Goal: Transaction & Acquisition: Purchase product/service

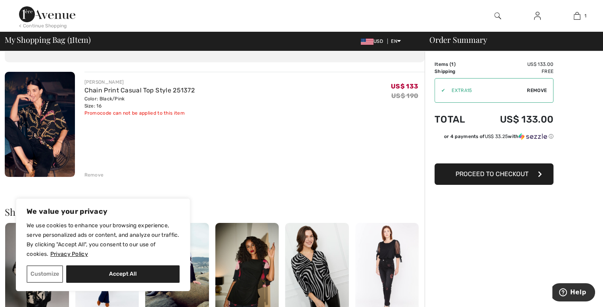
scroll to position [163, 0]
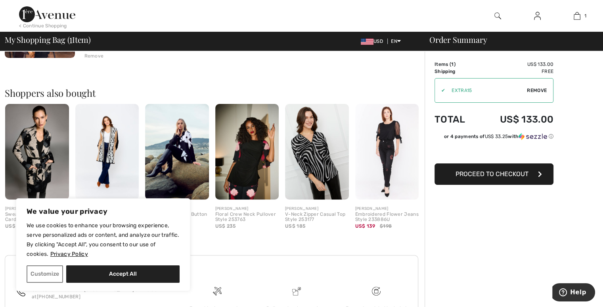
click at [20, 156] on img at bounding box center [37, 152] width 64 height 96
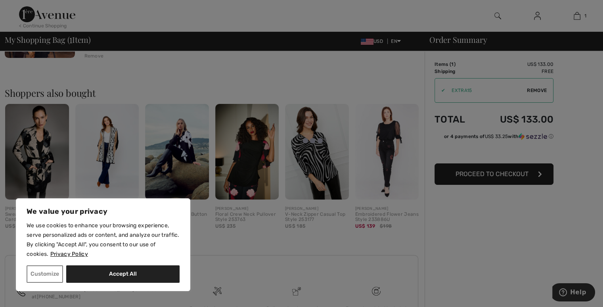
click at [38, 150] on div at bounding box center [301, 153] width 603 height 307
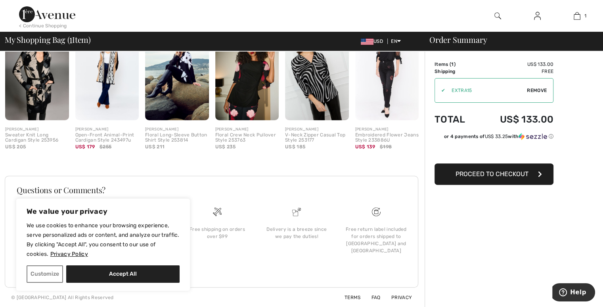
scroll to position [0, 0]
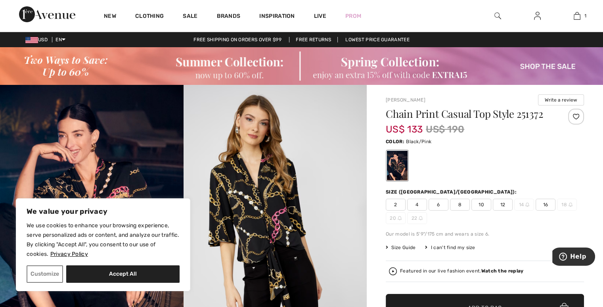
click at [547, 63] on img at bounding box center [301, 66] width 603 height 38
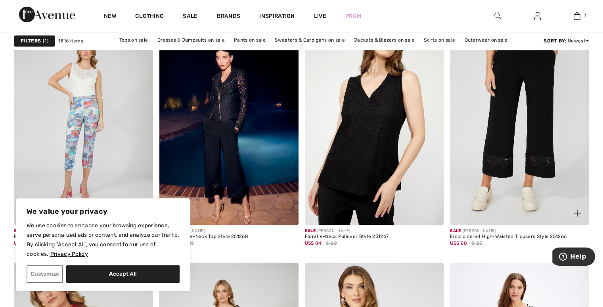
scroll to position [1268, 0]
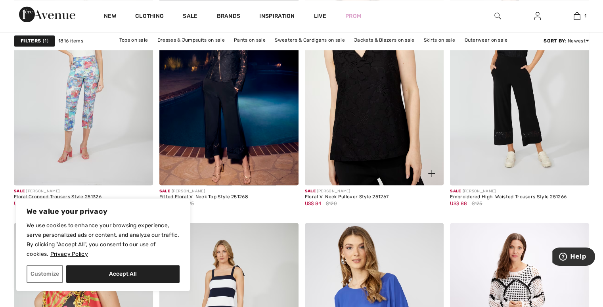
click at [389, 104] on img at bounding box center [374, 81] width 139 height 208
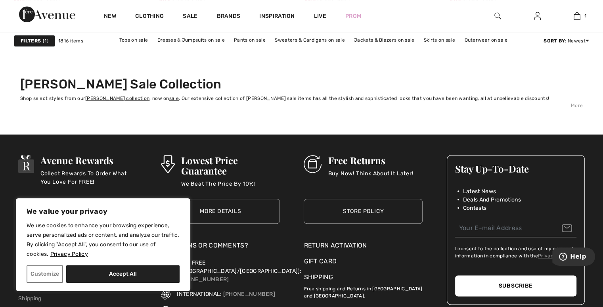
scroll to position [3804, 0]
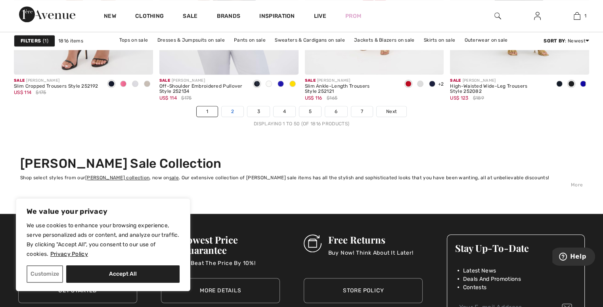
click at [231, 107] on link "2" at bounding box center [233, 111] width 22 height 10
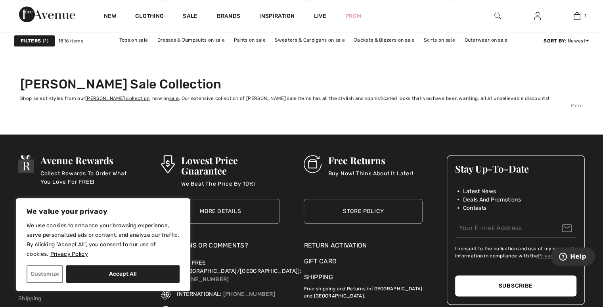
scroll to position [3804, 0]
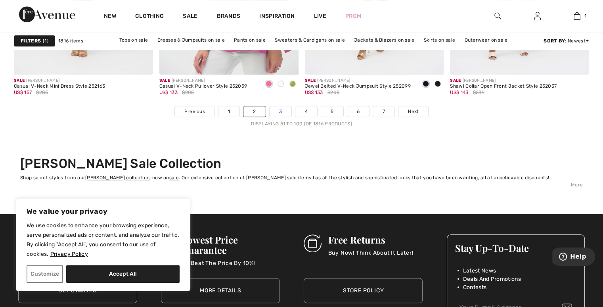
click at [279, 107] on link "3" at bounding box center [280, 111] width 22 height 10
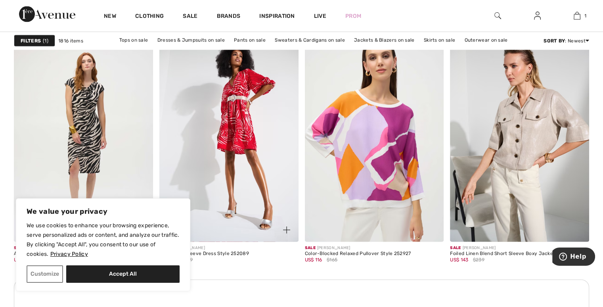
scroll to position [1664, 0]
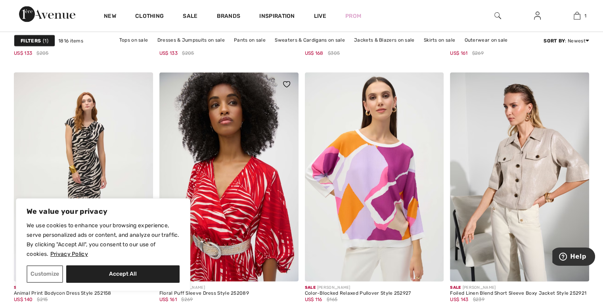
click at [237, 197] on img at bounding box center [228, 177] width 139 height 208
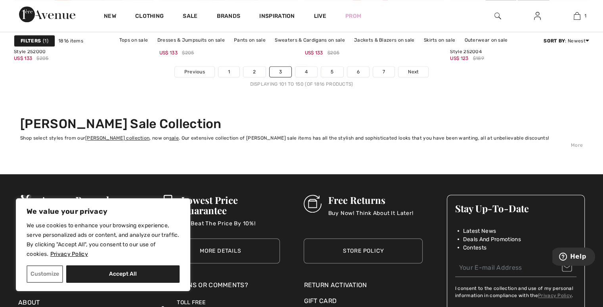
scroll to position [3804, 0]
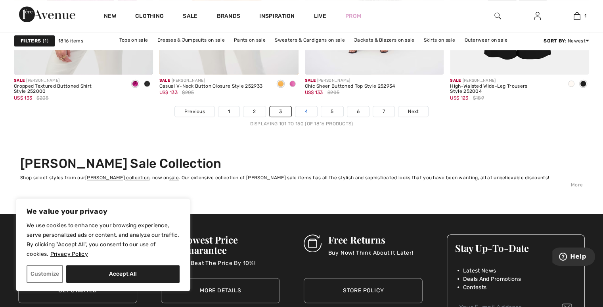
click at [308, 111] on link "4" at bounding box center [306, 111] width 22 height 10
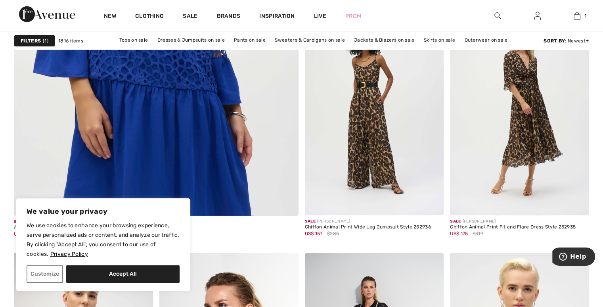
scroll to position [2378, 0]
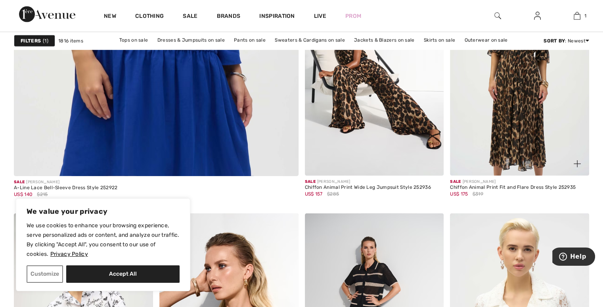
click at [517, 122] on img at bounding box center [519, 71] width 139 height 208
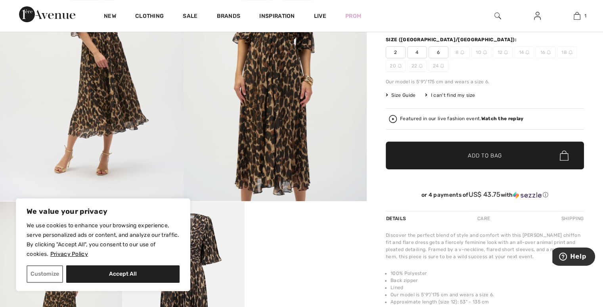
scroll to position [79, 0]
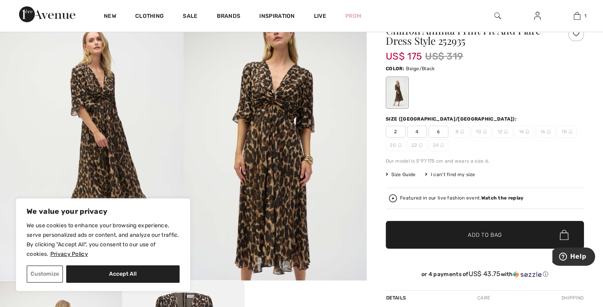
click at [289, 127] on img at bounding box center [274, 143] width 183 height 275
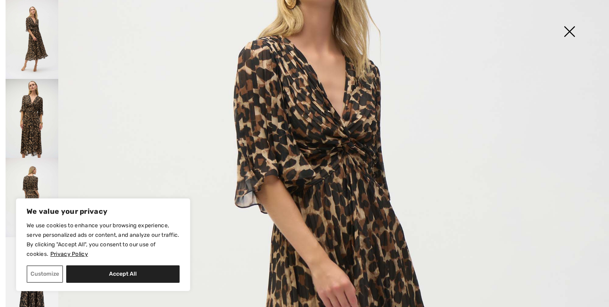
scroll to position [238, 0]
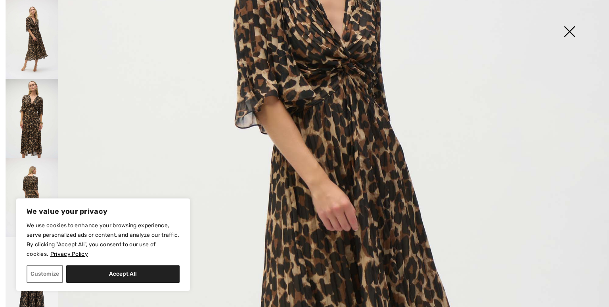
click at [31, 172] on img at bounding box center [32, 197] width 53 height 79
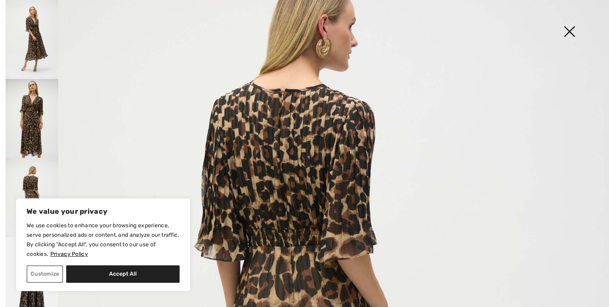
scroll to position [79, 0]
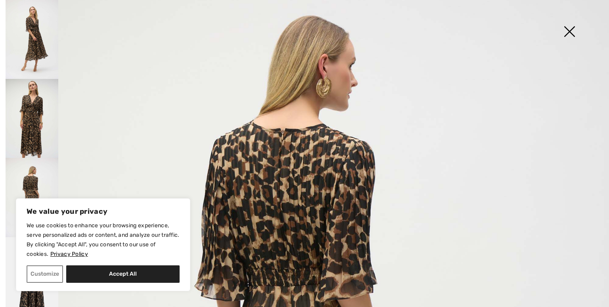
click at [31, 40] on img at bounding box center [32, 39] width 53 height 79
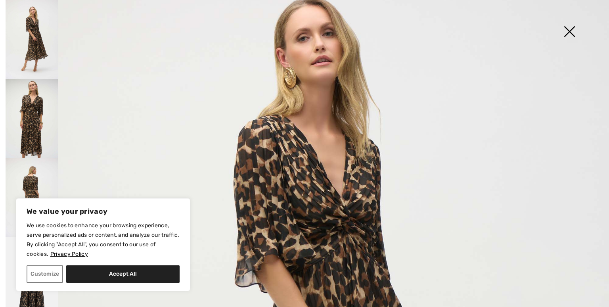
click at [36, 125] on img at bounding box center [32, 118] width 53 height 79
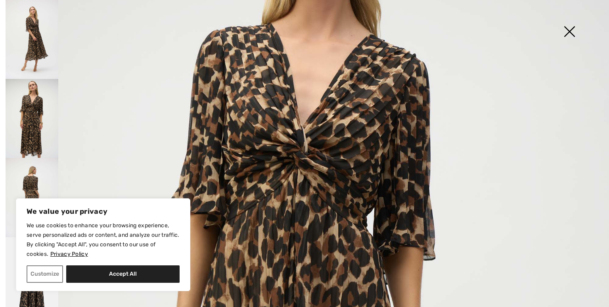
scroll to position [42, 0]
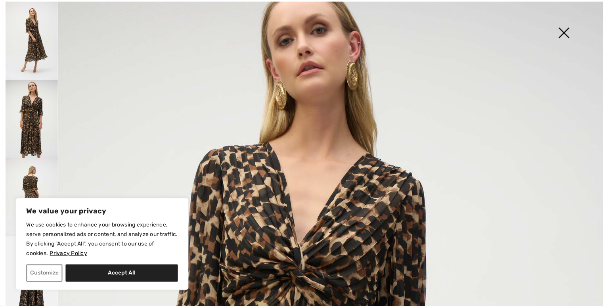
scroll to position [79, 0]
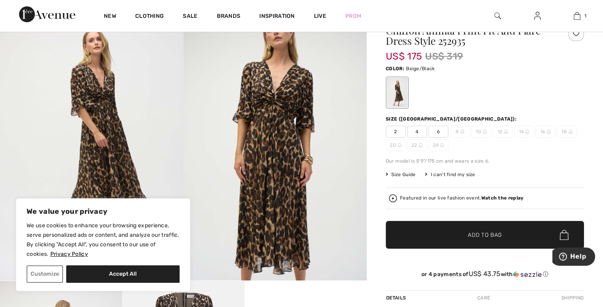
click at [207, 80] on img at bounding box center [274, 143] width 183 height 275
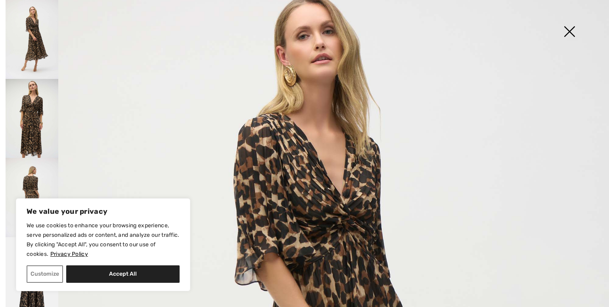
scroll to position [42, 0]
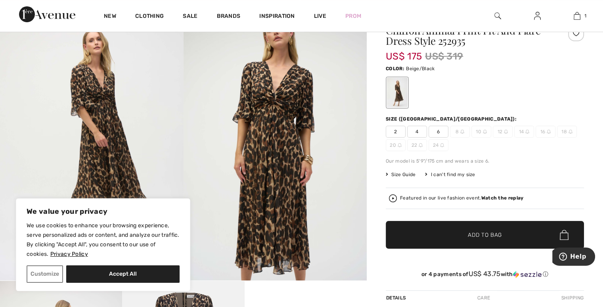
click at [309, 186] on img at bounding box center [274, 143] width 183 height 275
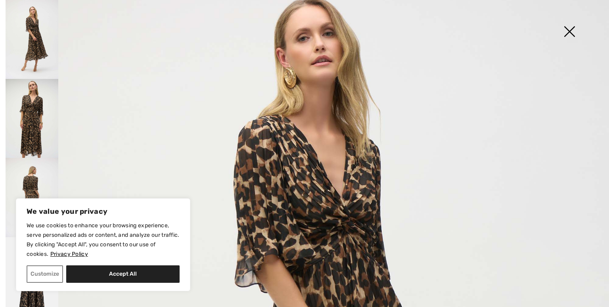
scroll to position [119, 0]
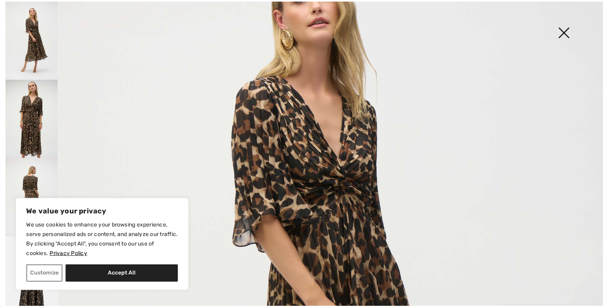
scroll to position [79, 0]
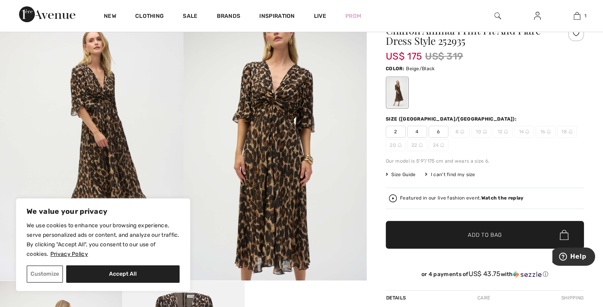
click at [251, 68] on img at bounding box center [274, 143] width 183 height 275
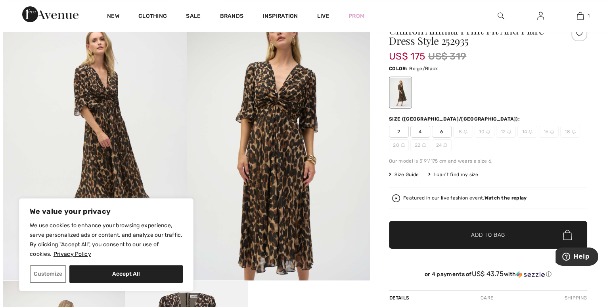
scroll to position [80, 0]
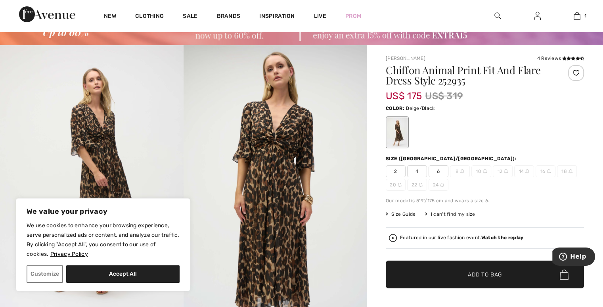
scroll to position [0, 0]
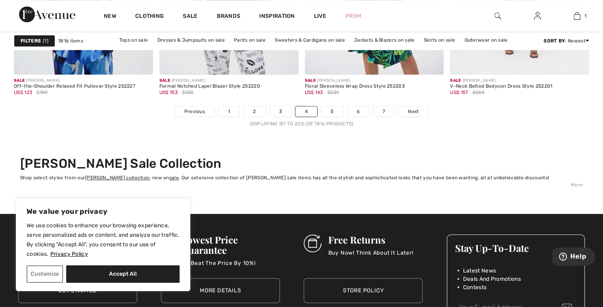
scroll to position [3844, 0]
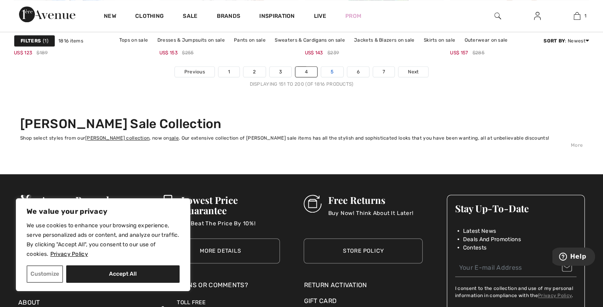
click at [331, 72] on link "5" at bounding box center [332, 72] width 22 height 10
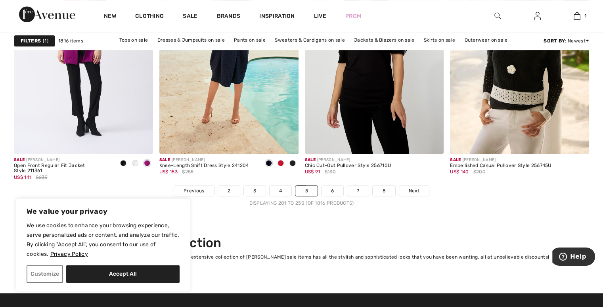
scroll to position [3804, 0]
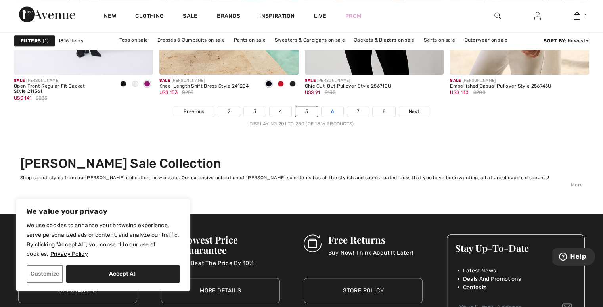
click at [330, 109] on link "6" at bounding box center [332, 111] width 22 height 10
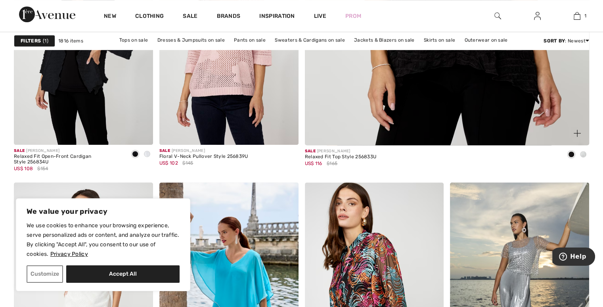
scroll to position [277, 0]
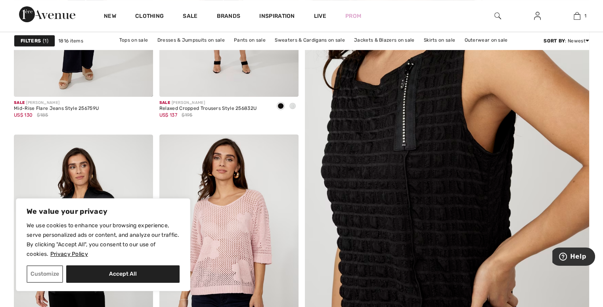
click at [424, 152] on img at bounding box center [446, 144] width 341 height 512
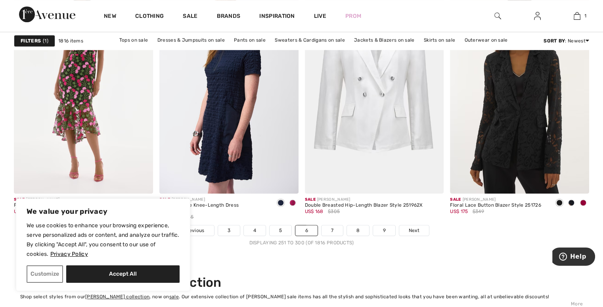
scroll to position [3725, 0]
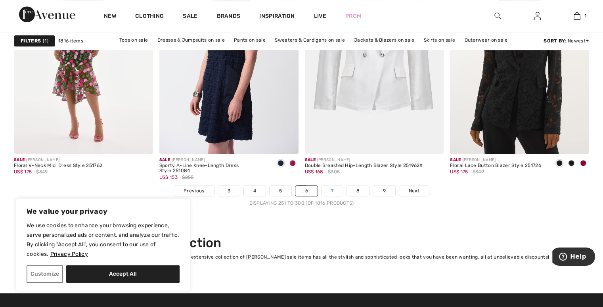
click at [331, 187] on link "7" at bounding box center [331, 190] width 21 height 10
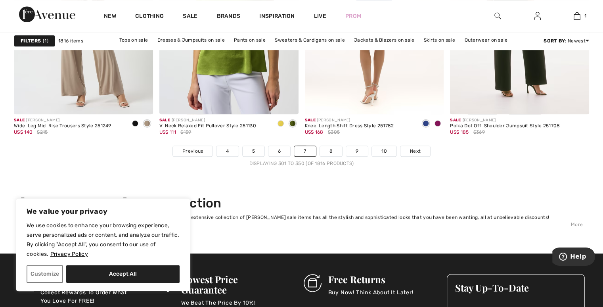
scroll to position [3804, 0]
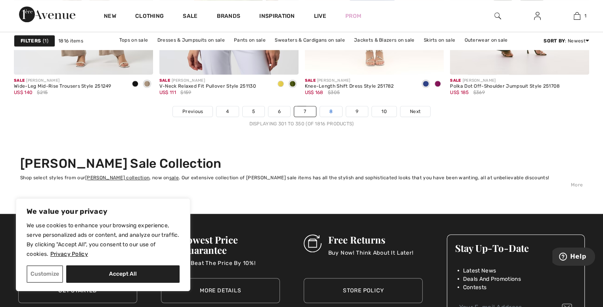
click at [329, 113] on link "8" at bounding box center [331, 111] width 22 height 10
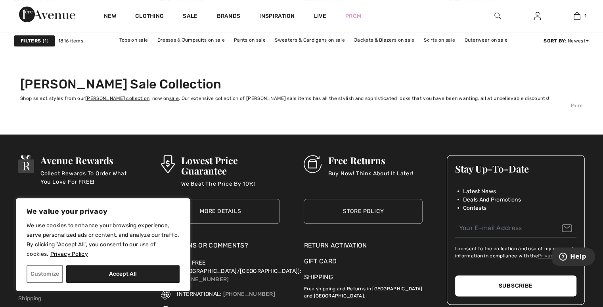
scroll to position [3685, 0]
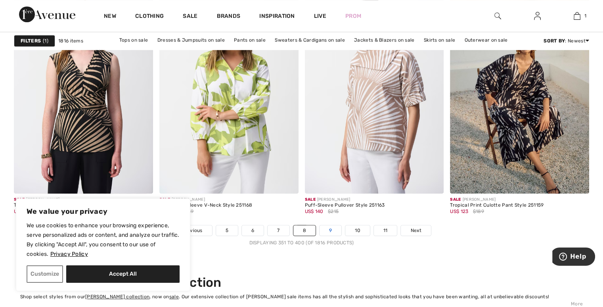
click at [326, 227] on link "9" at bounding box center [330, 230] width 22 height 10
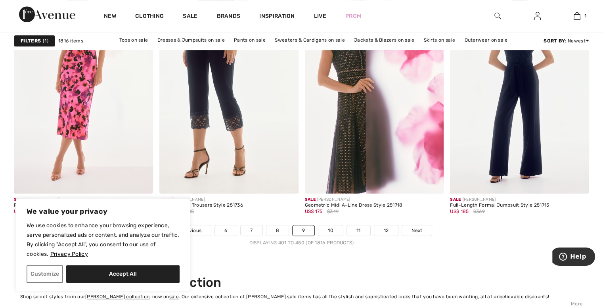
scroll to position [3725, 0]
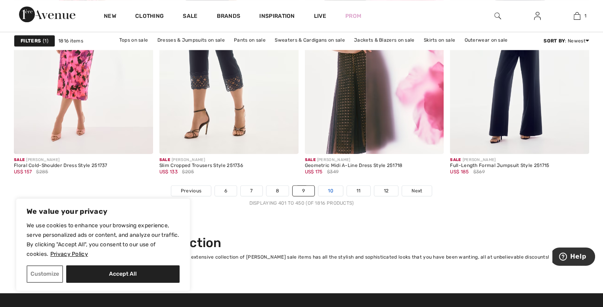
click at [333, 188] on link "10" at bounding box center [330, 190] width 25 height 10
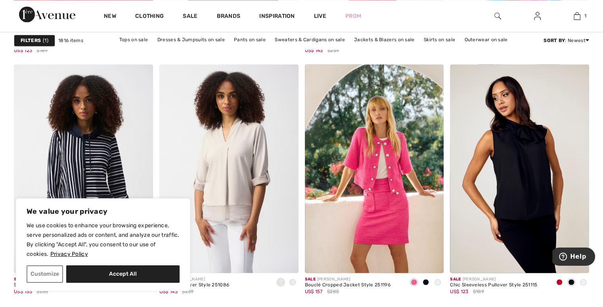
scroll to position [1070, 0]
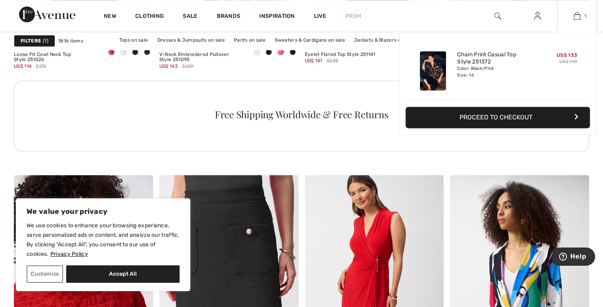
click at [582, 18] on link "1" at bounding box center [576, 16] width 39 height 10
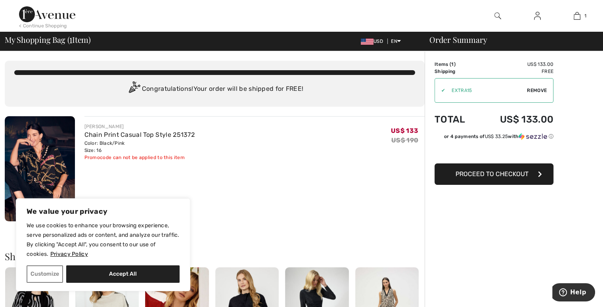
click at [480, 170] on span "Proceed to Checkout" at bounding box center [491, 174] width 73 height 8
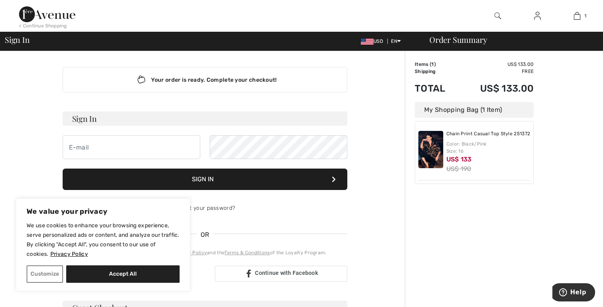
click at [113, 122] on h3 "Sign In" at bounding box center [205, 118] width 285 height 14
click at [100, 151] on input "email" at bounding box center [132, 147] width 138 height 24
click at [98, 148] on input "email" at bounding box center [132, 147] width 138 height 24
type input "DEBBIEMLENTINE@GMAIL.COM"
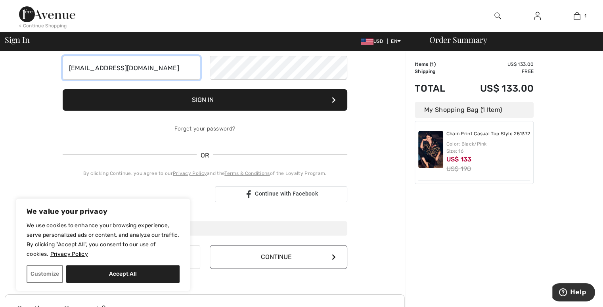
scroll to position [119, 0]
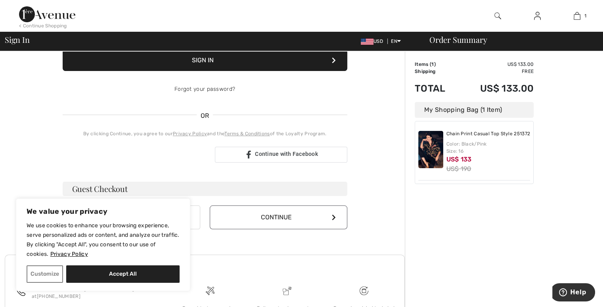
click at [260, 221] on button "Continue" at bounding box center [279, 217] width 138 height 24
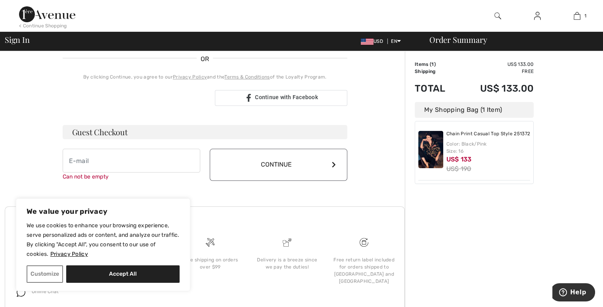
scroll to position [206, 0]
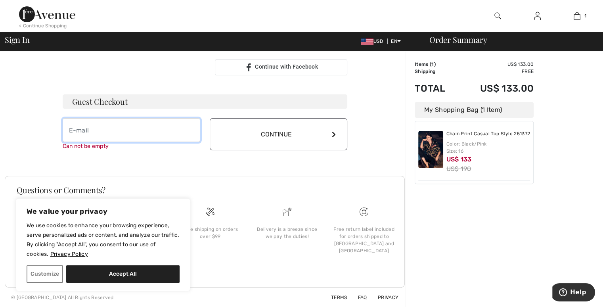
click at [77, 132] on input "email" at bounding box center [132, 130] width 138 height 24
type input "[EMAIL_ADDRESS][DOMAIN_NAME]"
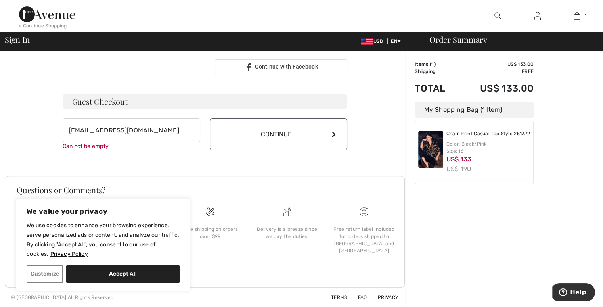
scroll to position [198, 0]
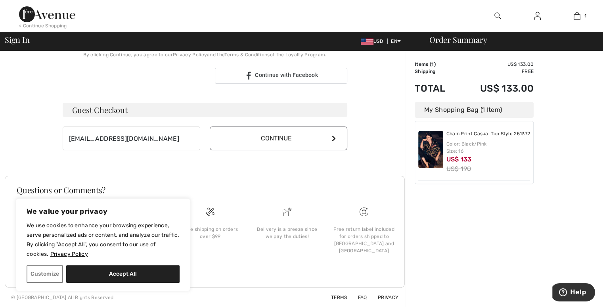
click at [247, 125] on div "Guest Checkout DEBBIEMLENTINE@GMAIL.COM Continue" at bounding box center [205, 127] width 285 height 48
click at [300, 134] on button "Continue" at bounding box center [279, 138] width 138 height 24
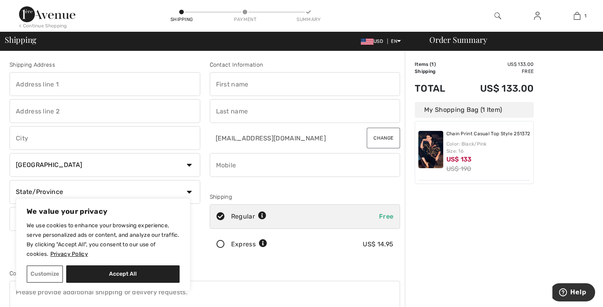
click at [28, 86] on input "text" at bounding box center [105, 84] width 191 height 24
type input "273 Spirit Cir"
type input "[GEOGRAPHIC_DATA]"
select select "US"
select select "TN"
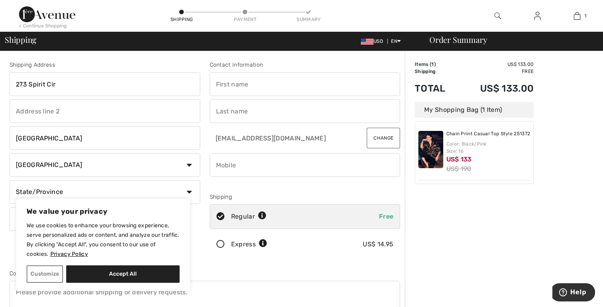
type input "37355-7868"
type input "[PERSON_NAME]"
type input "9087976687"
type input "373557868"
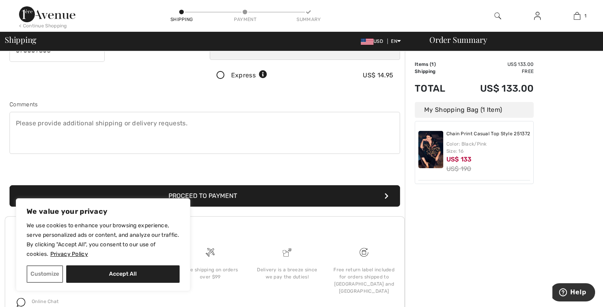
scroll to position [208, 0]
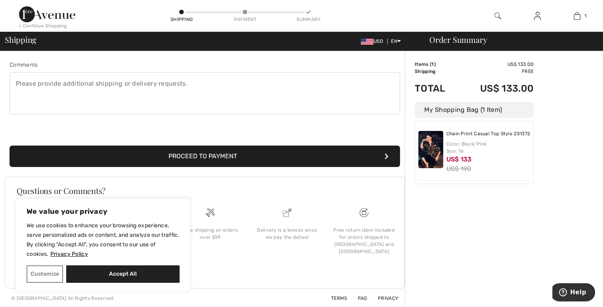
click at [189, 155] on button "Proceed to Payment" at bounding box center [205, 155] width 390 height 21
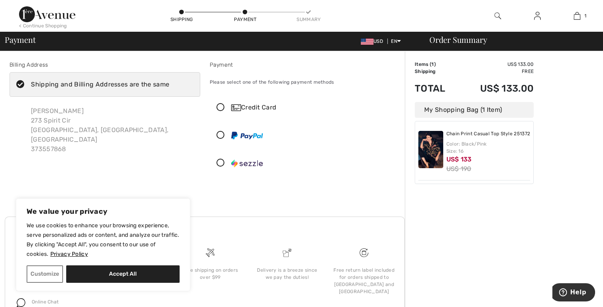
click at [222, 105] on icon at bounding box center [220, 107] width 21 height 8
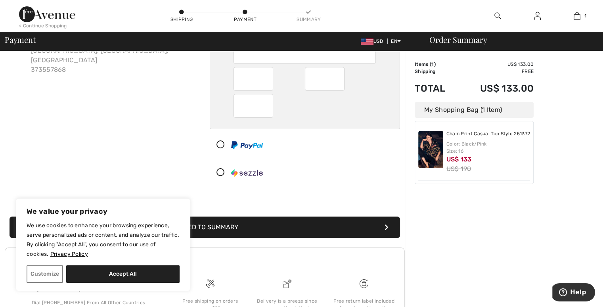
scroll to position [151, 0]
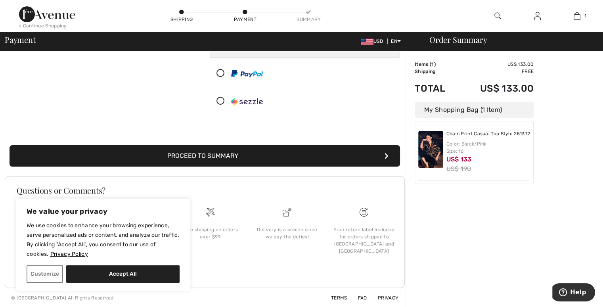
click at [237, 153] on button "Proceed to Summary" at bounding box center [205, 155] width 390 height 21
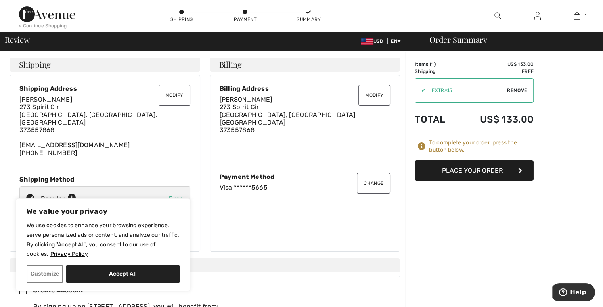
click at [457, 168] on button "Place Your Order" at bounding box center [473, 170] width 119 height 21
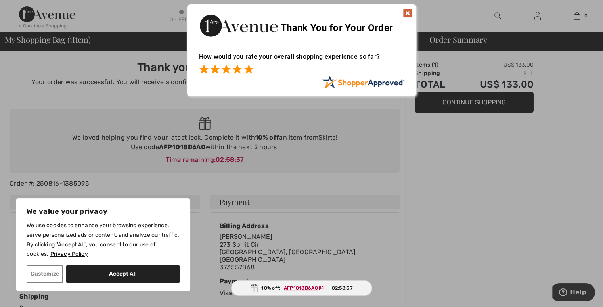
click at [247, 68] on span at bounding box center [249, 69] width 10 height 10
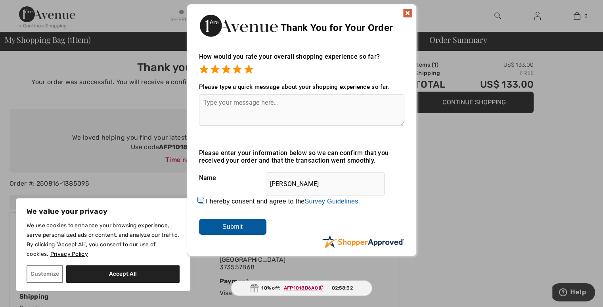
click at [407, 13] on img at bounding box center [408, 13] width 10 height 10
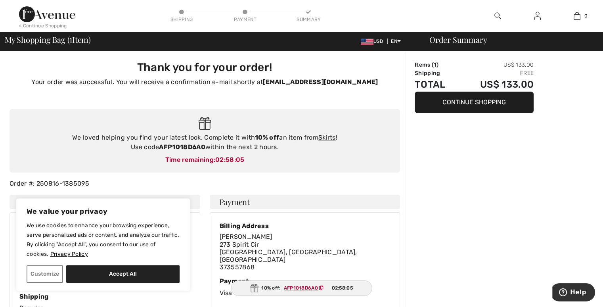
click at [442, 37] on div "Order Summary" at bounding box center [509, 40] width 178 height 8
